Goal: Task Accomplishment & Management: Use online tool/utility

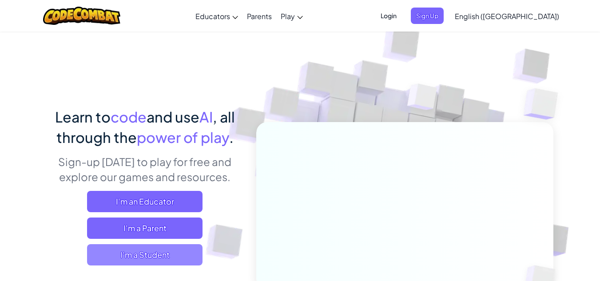
click at [178, 254] on span "I'm a Student" at bounding box center [144, 254] width 115 height 21
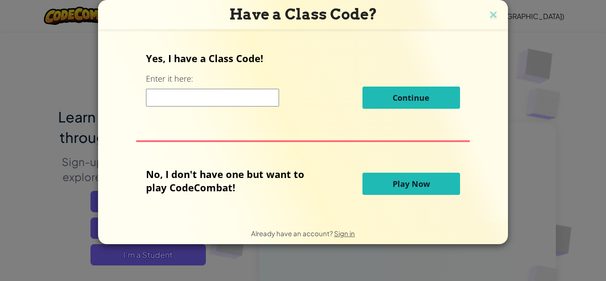
click at [211, 95] on input at bounding box center [212, 98] width 133 height 18
click at [391, 186] on button "Play Now" at bounding box center [412, 184] width 98 height 22
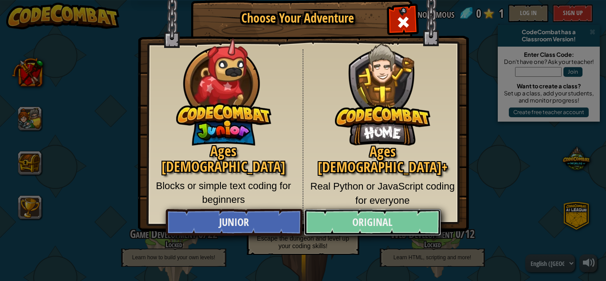
click at [344, 225] on link "Original" at bounding box center [372, 222] width 137 height 27
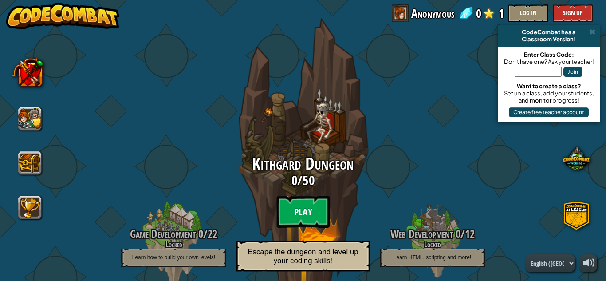
click at [314, 206] on btn "Play" at bounding box center [303, 212] width 53 height 32
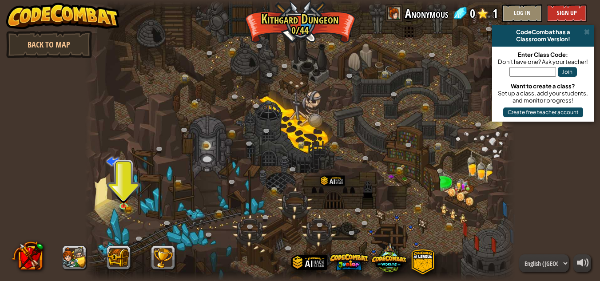
click at [126, 215] on div at bounding box center [300, 140] width 430 height 281
click at [123, 213] on link at bounding box center [125, 206] width 18 height 18
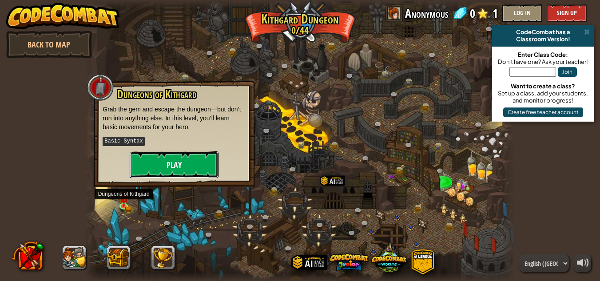
click at [184, 163] on button "Play" at bounding box center [174, 164] width 89 height 27
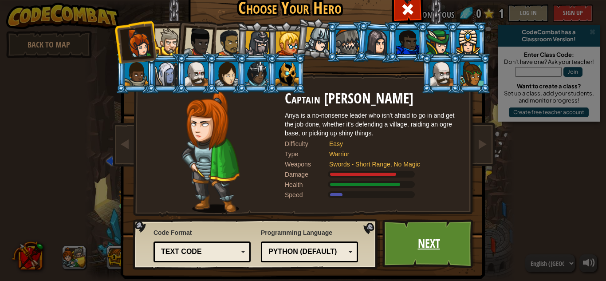
click at [431, 233] on link "Next" at bounding box center [429, 243] width 93 height 49
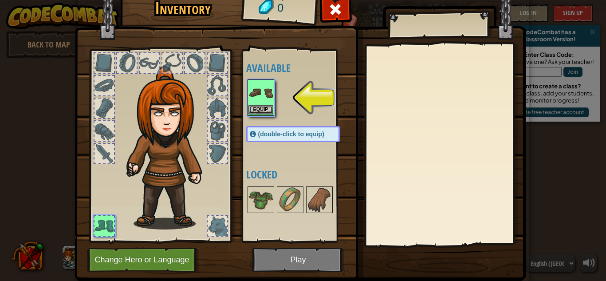
click at [250, 97] on img at bounding box center [261, 92] width 25 height 25
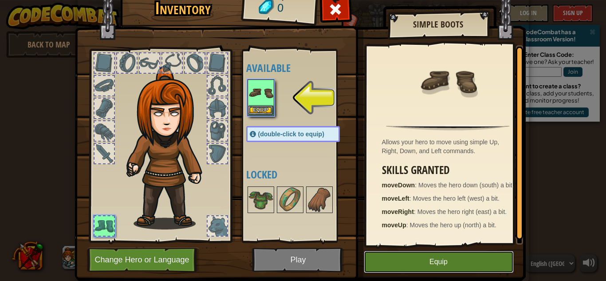
click at [453, 257] on button "Equip" at bounding box center [439, 262] width 150 height 22
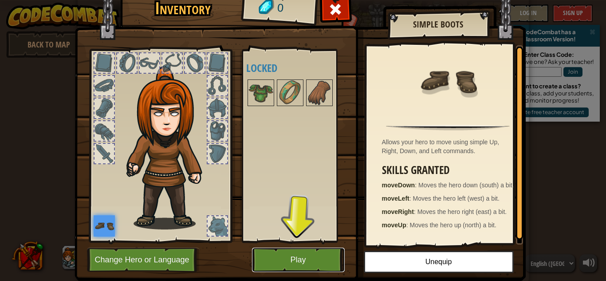
click at [309, 267] on button "Play" at bounding box center [298, 260] width 93 height 24
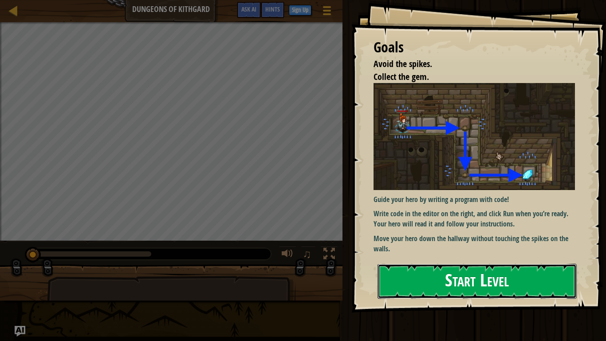
click at [524, 281] on button "Start Level" at bounding box center [477, 281] width 199 height 35
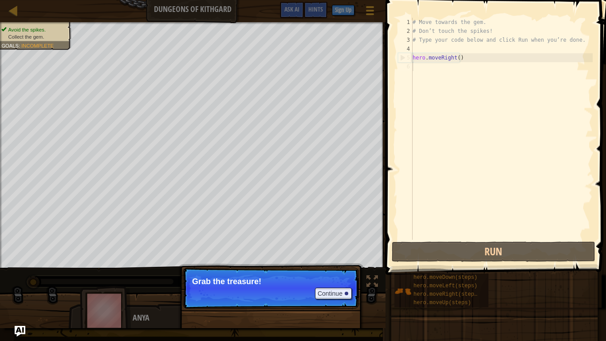
click at [238, 281] on p "Grab the treasure!" at bounding box center [271, 281] width 158 height 9
click at [337, 281] on button "Continue" at bounding box center [333, 294] width 37 height 12
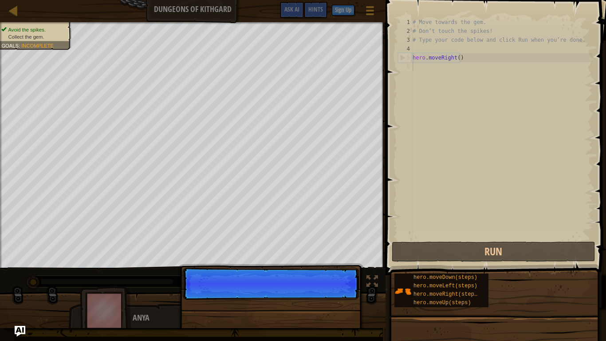
scroll to position [4, 0]
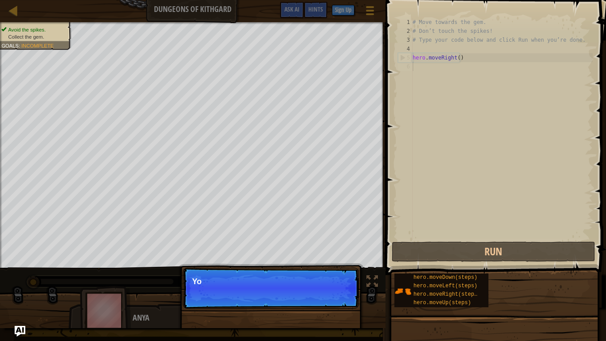
click at [333, 281] on p "Continue Yo" at bounding box center [271, 288] width 176 height 41
click at [325, 281] on p "Continue You can use thes" at bounding box center [271, 288] width 176 height 41
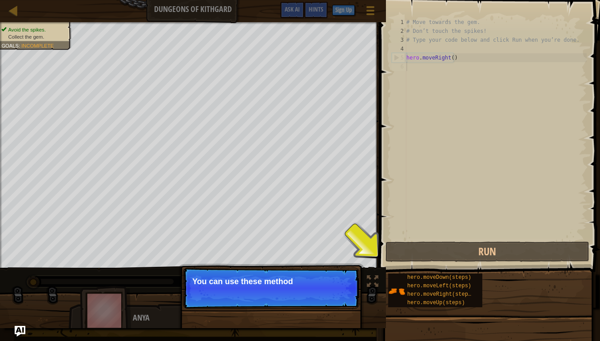
click at [331, 281] on p "Continue You can use these method" at bounding box center [271, 288] width 176 height 41
click at [333, 281] on button "Continue" at bounding box center [333, 294] width 37 height 12
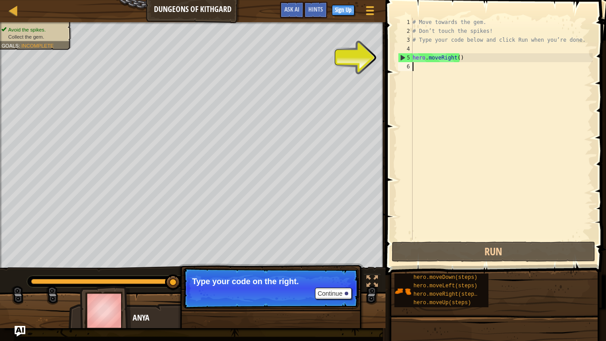
click at [430, 58] on div "# Move towards the gem. # Don’t touch the spikes! # Type your code below and cl…" at bounding box center [502, 138] width 182 height 240
type textarea "hero.moveRight()"
click at [495, 49] on div "# Move towards the gem. # Don’t touch the spikes! # Type your code below and cl…" at bounding box center [502, 138] width 182 height 240
click at [472, 61] on div "# Move towards the gem. # Don’t touch the spikes! # Type your code below and cl…" at bounding box center [502, 138] width 182 height 240
type textarea "hero.moveRight()"
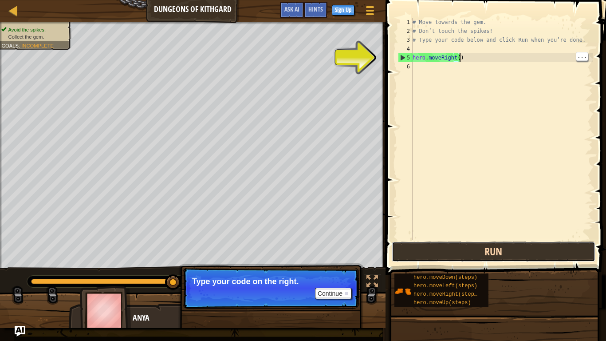
click at [539, 257] on button "Run" at bounding box center [494, 252] width 204 height 20
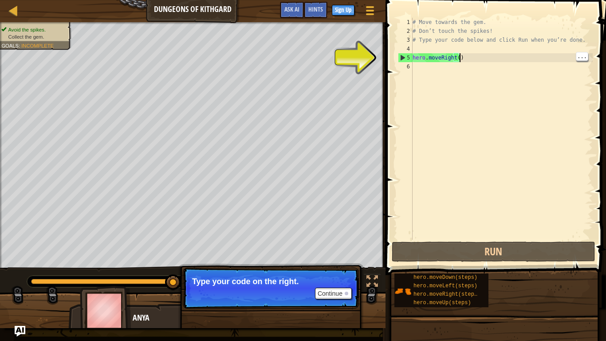
click at [429, 213] on div "# Move towards the gem. # Don’t touch the spikes! # Type your code below and cl…" at bounding box center [502, 138] width 182 height 240
click at [492, 58] on div "# Move towards the gem. # Don’t touch the spikes! # Type your code below and cl…" at bounding box center [502, 138] width 182 height 240
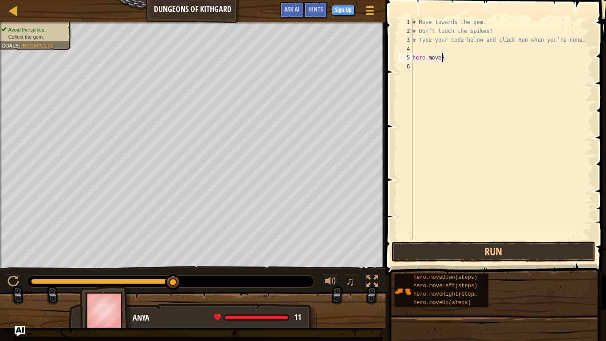
type textarea "hero.move"
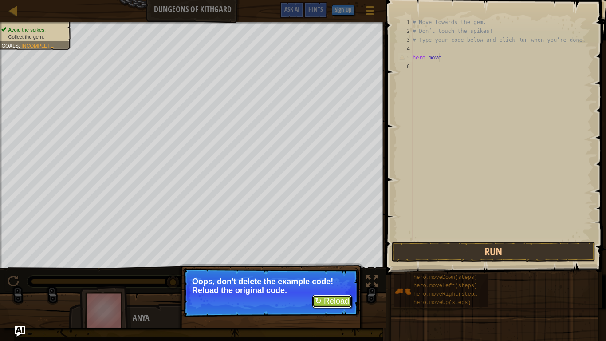
click at [321, 281] on button "↻ Reload" at bounding box center [333, 301] width 40 height 13
click at [329, 281] on button "↻ Reload" at bounding box center [333, 301] width 40 height 13
